Goal: Use online tool/utility

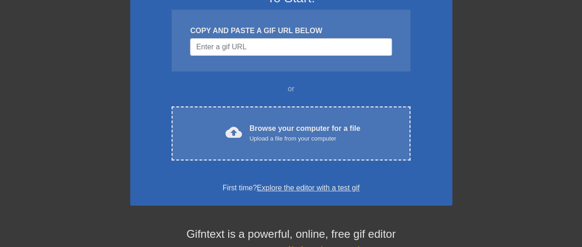
scroll to position [46, 0]
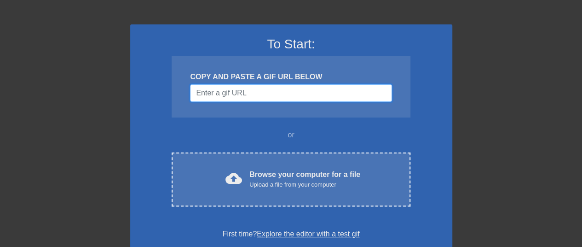
click at [272, 94] on input "Username" at bounding box center [291, 92] width 202 height 17
paste input "data:image/jpeg;base64,/9j/4AAQSkZJRgABAQAAAQABAAD/2wCEAAkGBwgHBgkIBwgKCgkLDRYP…"
type input "data:image/jpeg;base64,/9j/4AAQSkZJRgABAQAAAQABAAD/2wCEAAkGBwgHBgkIBwgKCgkLDRYP…"
paste input "[URL][DOMAIN_NAME]"
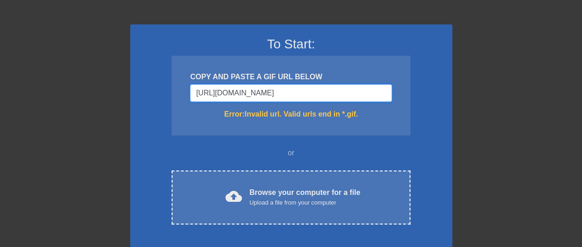
drag, startPoint x: 293, startPoint y: 94, endPoint x: 373, endPoint y: 94, distance: 80.1
click at [373, 94] on input "[URL][DOMAIN_NAME]" at bounding box center [291, 92] width 202 height 17
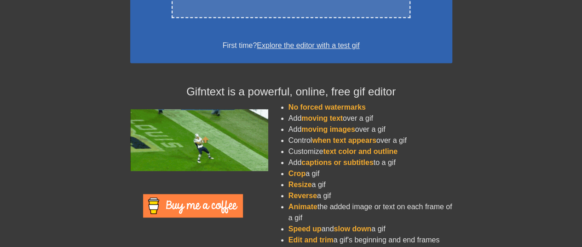
scroll to position [262, 0]
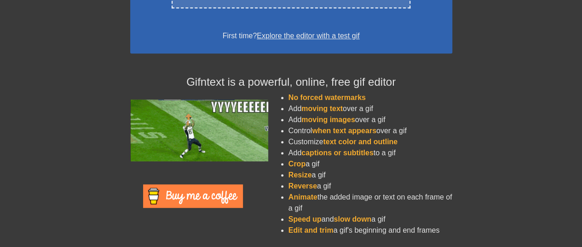
type input "[URL][DOMAIN_NAME]"
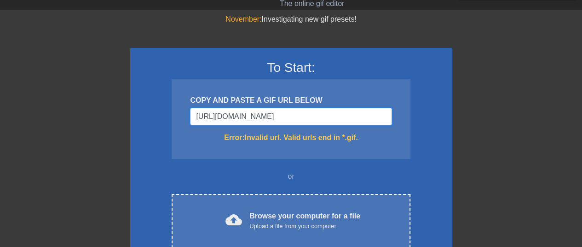
scroll to position [0, 0]
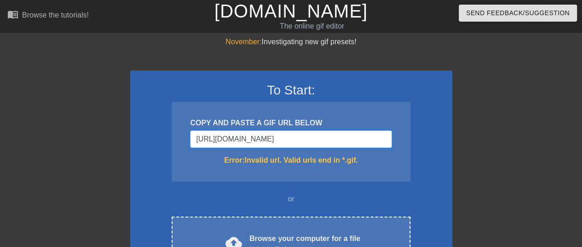
click at [329, 138] on input "[URL][DOMAIN_NAME]" at bounding box center [291, 138] width 202 height 17
paste input "Username"
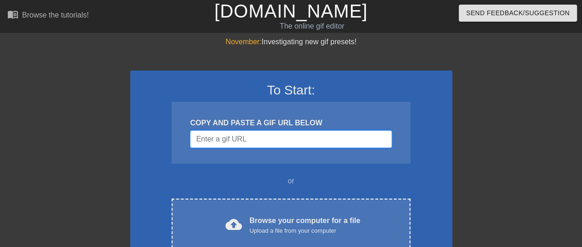
click at [375, 144] on input "Username" at bounding box center [291, 138] width 202 height 17
paste input "Username"
